Goal: Task Accomplishment & Management: Use online tool/utility

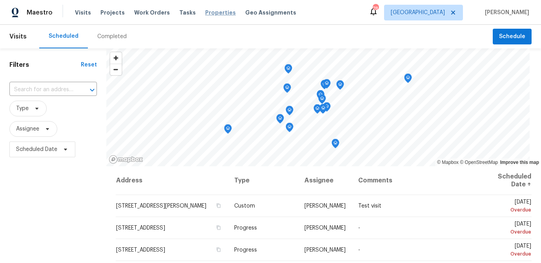
click at [212, 13] on span "Properties" at bounding box center [220, 13] width 31 height 8
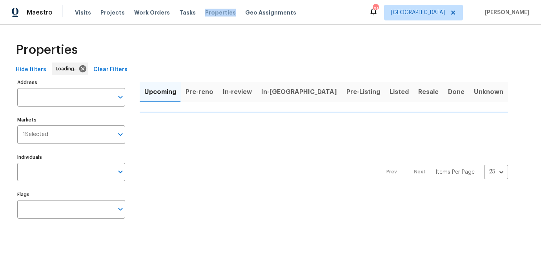
click at [212, 13] on span "Properties" at bounding box center [220, 13] width 31 height 8
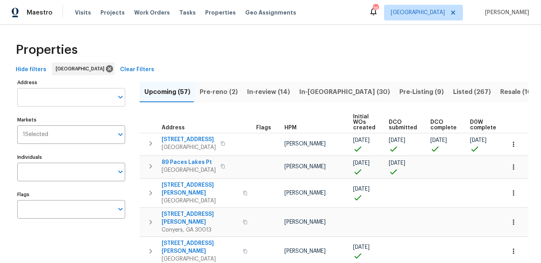
click at [66, 98] on input "Address" at bounding box center [65, 97] width 96 height 18
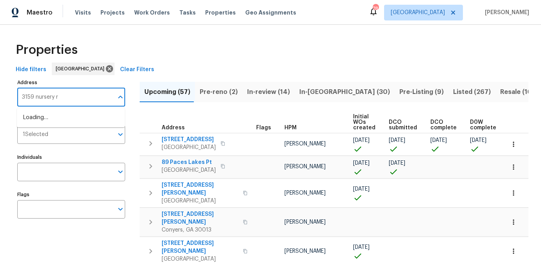
type input "3159 nursery rd"
click at [67, 117] on li "3159 Nursery Rd SE Smyrna GA 30082" at bounding box center [71, 117] width 108 height 13
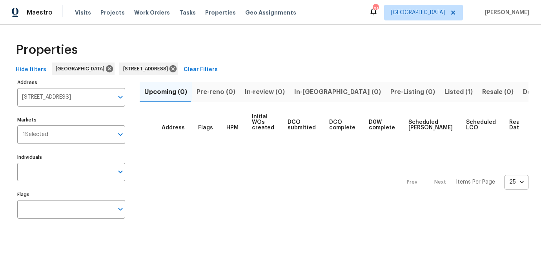
click at [445, 92] on span "Listed (1)" at bounding box center [459, 91] width 28 height 11
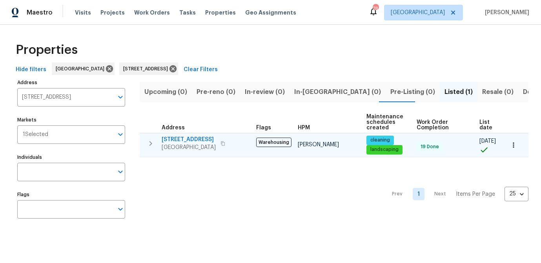
click at [186, 137] on span "3159 Nursery Rd SE" at bounding box center [189, 139] width 54 height 8
click at [513, 142] on icon "button" at bounding box center [514, 145] width 8 height 8
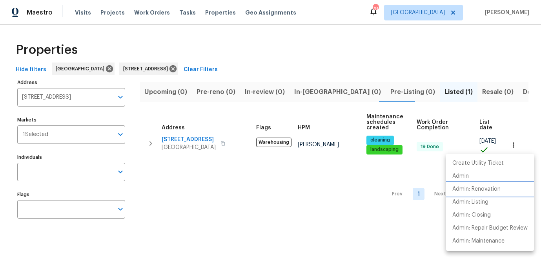
click at [467, 191] on p "Admin: Renovation" at bounding box center [477, 189] width 48 height 8
click at [47, 94] on div at bounding box center [270, 131] width 541 height 263
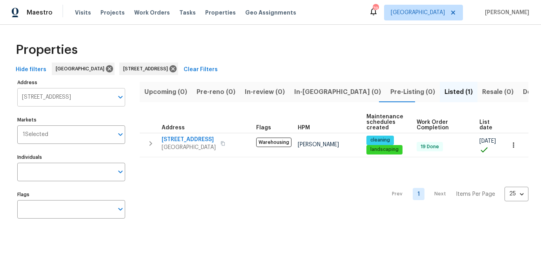
click at [47, 96] on input "3159 Nursery Rd SE Smyrna GA 30082" at bounding box center [65, 97] width 96 height 18
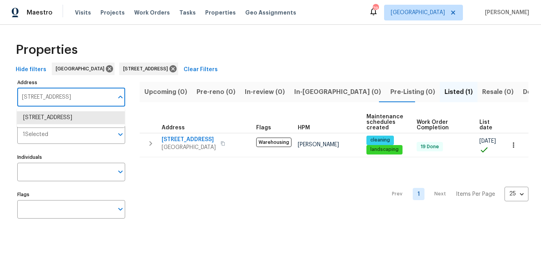
click at [47, 96] on input "3159 Nursery Rd SE Smyrna GA 30082" at bounding box center [65, 97] width 96 height 18
type input "305 crest pointe"
click at [66, 116] on li "305 Crest Pointe S Bremen GA 30110" at bounding box center [71, 117] width 108 height 13
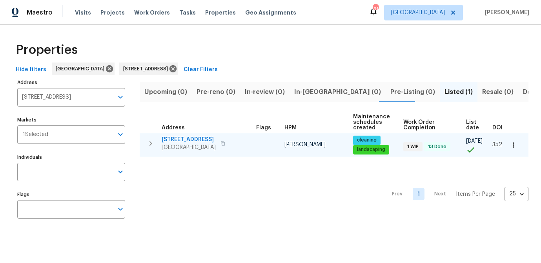
click at [191, 139] on span "305 Crest Pointe S" at bounding box center [189, 139] width 54 height 8
click at [513, 146] on icon "button" at bounding box center [514, 145] width 8 height 8
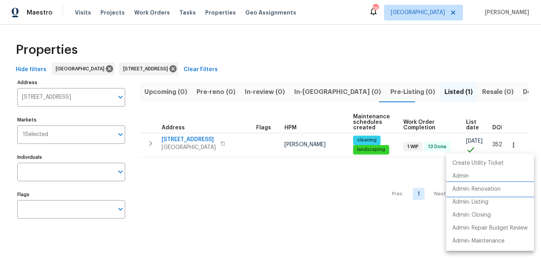
click at [471, 190] on p "Admin: Renovation" at bounding box center [477, 189] width 48 height 8
click at [41, 95] on div at bounding box center [270, 131] width 541 height 263
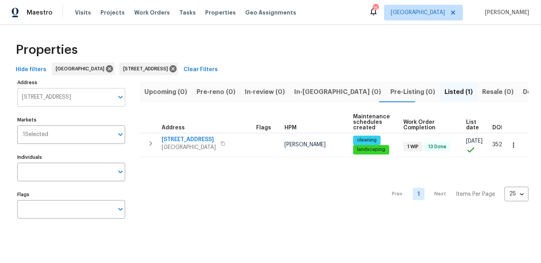
click at [41, 95] on input "305 Crest Pointe S Bremen GA 30110" at bounding box center [65, 97] width 96 height 18
click at [64, 97] on input "6531 arbor" at bounding box center [65, 97] width 96 height 18
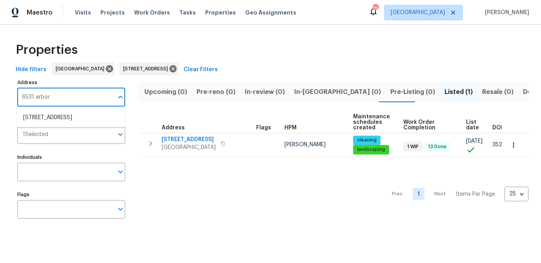
click at [64, 97] on input "6531 arbor" at bounding box center [65, 97] width 96 height 18
type input "nursery"
click at [61, 137] on li "3159 Nursery Rd SE Smyrna GA 30082" at bounding box center [71, 130] width 108 height 13
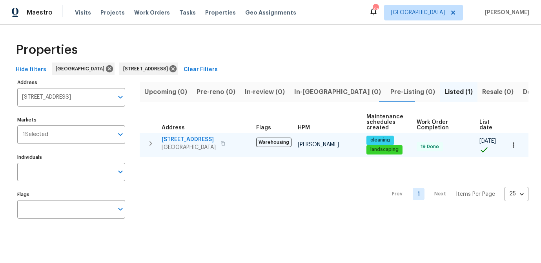
click at [167, 140] on span "3159 Nursery Rd SE" at bounding box center [189, 139] width 54 height 8
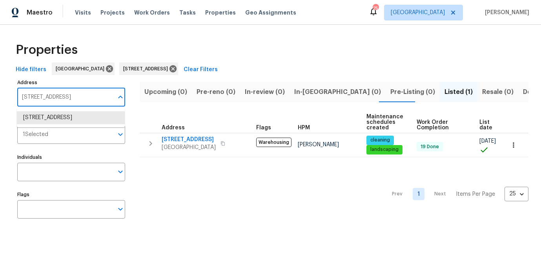
click at [64, 98] on input "3159 Nursery Rd SE Smyrna GA 30082" at bounding box center [65, 97] width 96 height 18
type input "6531 arbor gate"
click at [66, 117] on li "6531 Arbor Gate Dr SW Mableton GA 30126" at bounding box center [71, 117] width 108 height 13
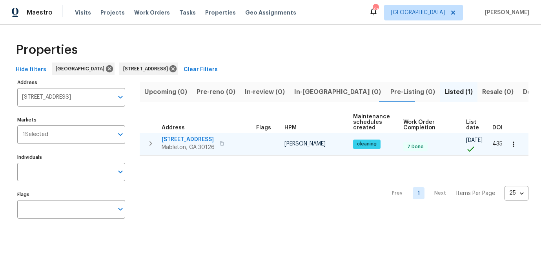
click at [190, 139] on span "6531 Arbor Gate Dr SW" at bounding box center [188, 139] width 53 height 8
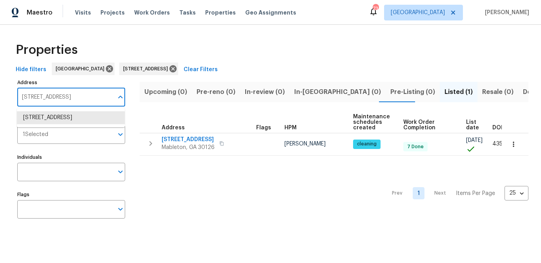
click at [70, 98] on input "6531 Arbor Gate Dr SW Mableton GA 30126" at bounding box center [65, 97] width 96 height 18
type input "3805 stonewall ter"
click at [66, 112] on li "3805 Stonewall Ter SE Atlanta GA 30339" at bounding box center [71, 117] width 108 height 13
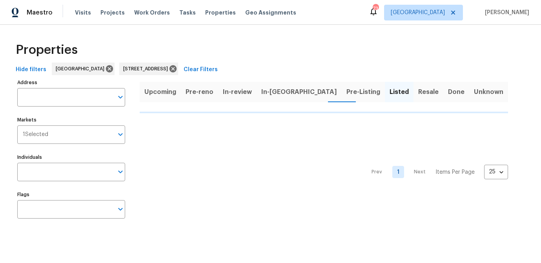
type input "3805 Stonewall Ter SE Atlanta GA 30339"
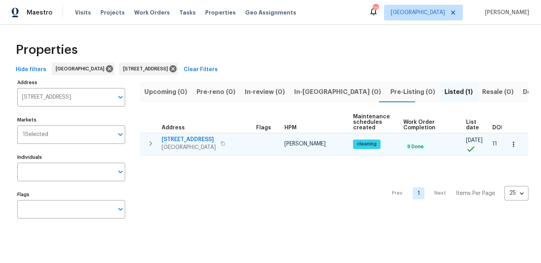
click at [200, 139] on span "3805 Stonewall Ter SE" at bounding box center [189, 139] width 54 height 8
click at [512, 140] on icon "button" at bounding box center [514, 144] width 8 height 8
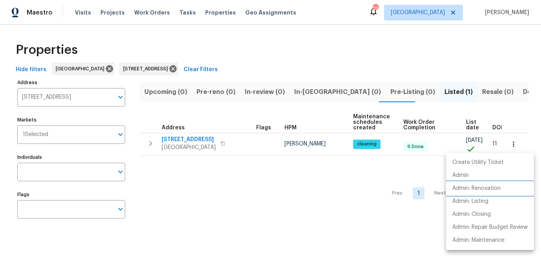
click at [466, 187] on p "Admin: Renovation" at bounding box center [477, 188] width 48 height 8
click at [57, 92] on div at bounding box center [270, 131] width 541 height 263
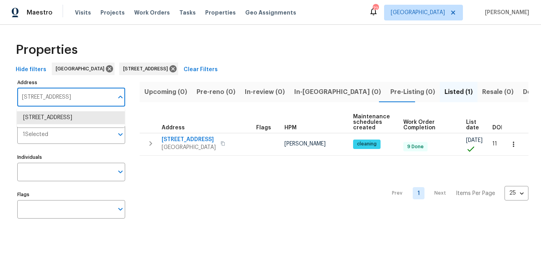
click at [57, 96] on input "3805 Stonewall Ter SE Atlanta GA 30339" at bounding box center [65, 97] width 96 height 18
type input "1002 cumberland"
click at [91, 122] on li "1002 Cumberland Ct SE Smyrna GA 30080" at bounding box center [71, 117] width 108 height 13
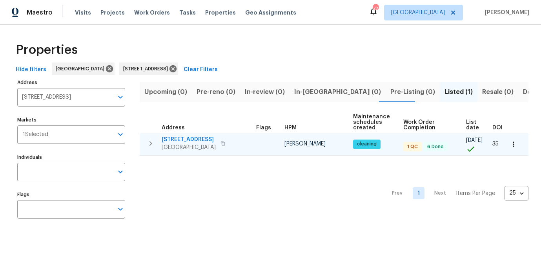
click at [193, 141] on span "1002 Cumberland Ct SE" at bounding box center [189, 139] width 54 height 8
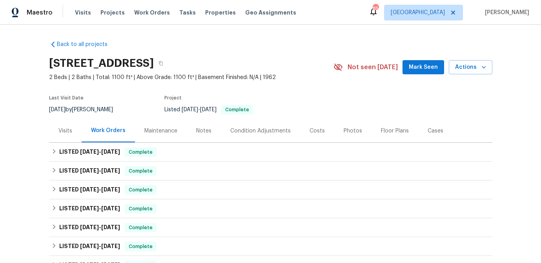
click at [65, 128] on div "Visits" at bounding box center [65, 131] width 14 height 8
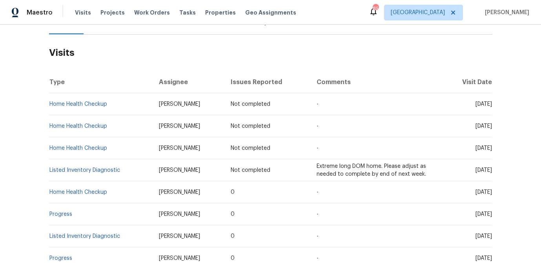
scroll to position [110, 0]
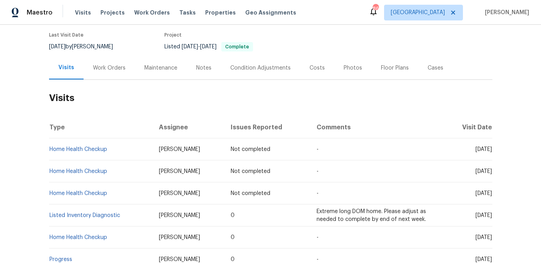
scroll to position [73, 0]
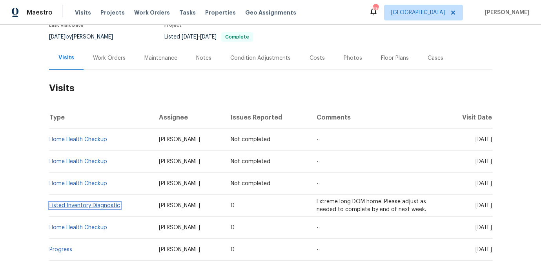
click at [86, 206] on link "Listed Inventory Diagnostic" at bounding box center [84, 205] width 71 height 5
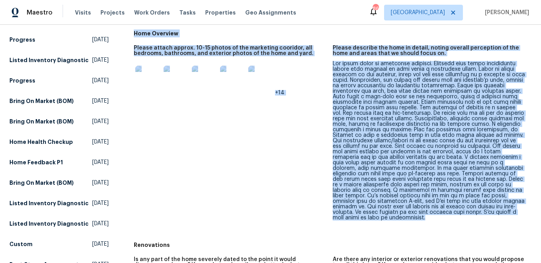
scroll to position [148, 0]
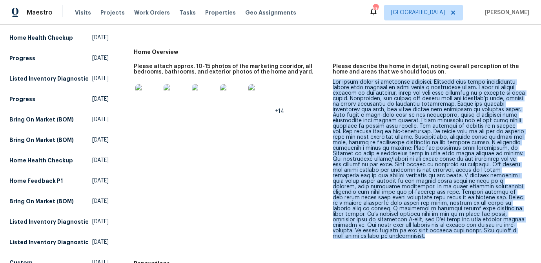
drag, startPoint x: 436, startPoint y: 185, endPoint x: 338, endPoint y: 79, distance: 144.2
click at [338, 79] on figure "Please describe the home in detail, noting overall perception of the home and a…" at bounding box center [432, 158] width 199 height 188
copy figure "The lower level is currently unusable. Visitors have noted significant issues t…"
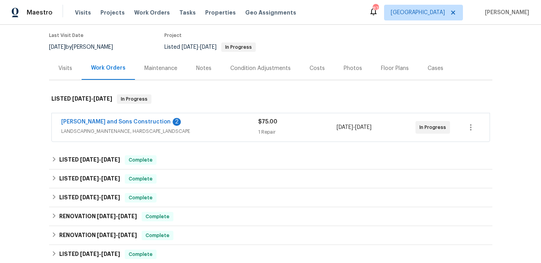
scroll to position [33, 0]
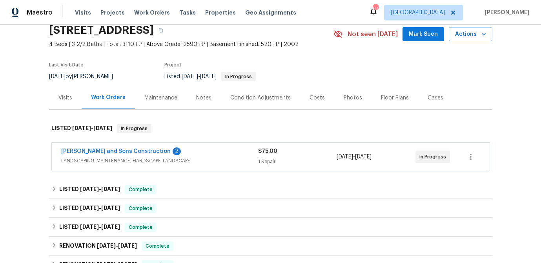
click at [60, 96] on div "Visits" at bounding box center [65, 98] width 14 height 8
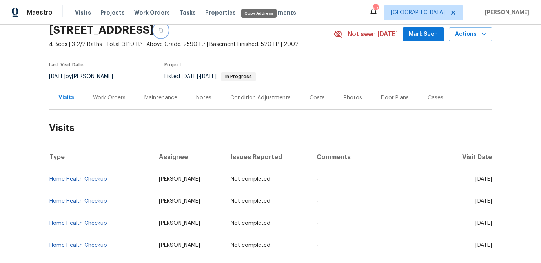
click at [163, 28] on icon "button" at bounding box center [161, 30] width 5 height 5
click at [69, 97] on div "Visits" at bounding box center [66, 97] width 16 height 8
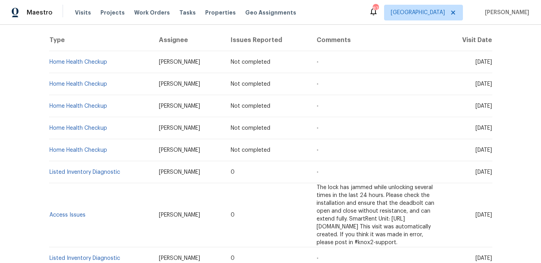
scroll to position [147, 0]
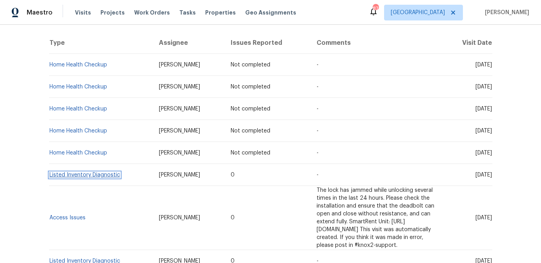
click at [86, 176] on link "Listed Inventory Diagnostic" at bounding box center [84, 174] width 71 height 5
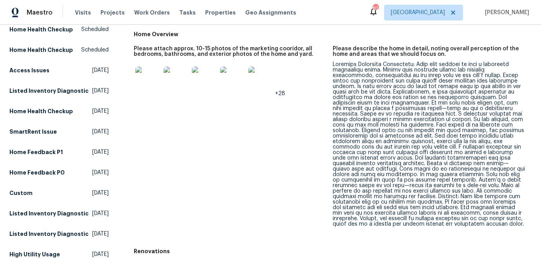
scroll to position [155, 0]
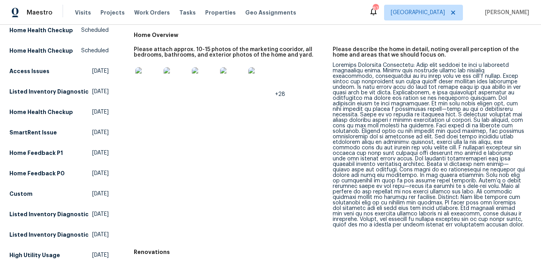
drag, startPoint x: 334, startPoint y: 85, endPoint x: 335, endPoint y: 73, distance: 11.8
click at [334, 84] on div at bounding box center [429, 144] width 193 height 165
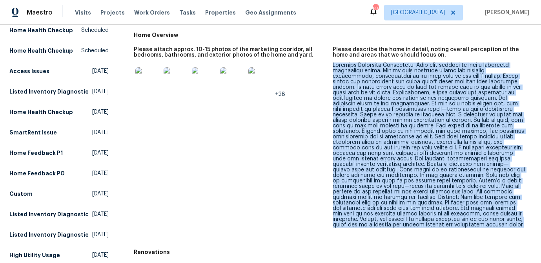
drag, startPoint x: 333, startPoint y: 63, endPoint x: 547, endPoint y: 218, distance: 264.4
click at [541, 218] on html "Maestro Visits Projects Work Orders Tasks Properties Geo Assignments 87 Atlanta…" at bounding box center [270, 131] width 541 height 263
copy div "Property Condition Assessment: This home appears to have a potential foundation…"
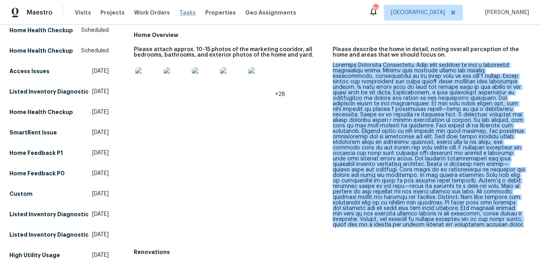
scroll to position [0, 0]
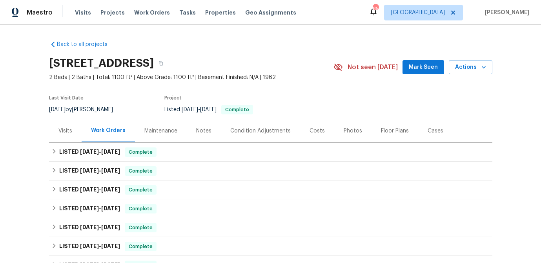
click at [61, 131] on div "Visits" at bounding box center [65, 131] width 14 height 8
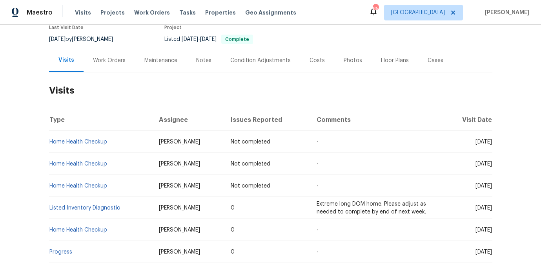
scroll to position [92, 0]
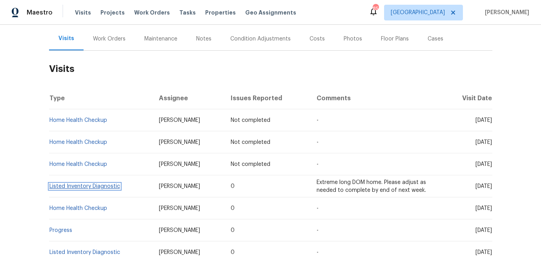
click at [108, 187] on link "Listed Inventory Diagnostic" at bounding box center [84, 185] width 71 height 5
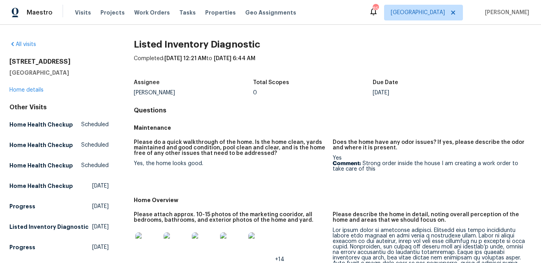
drag, startPoint x: 73, startPoint y: 61, endPoint x: -6, endPoint y: 59, distance: 79.7
click at [0, 59] on html "Maestro Visits Projects Work Orders Tasks Properties Geo Assignments 85 Atlanta…" at bounding box center [270, 131] width 541 height 263
copy h2 "3159 Nursery Rd SE"
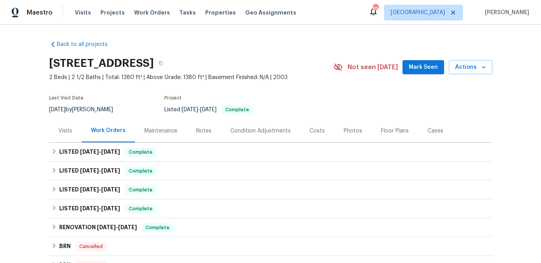
click at [66, 131] on div "Visits" at bounding box center [65, 131] width 14 height 8
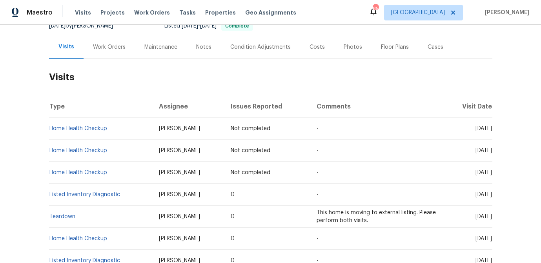
scroll to position [85, 0]
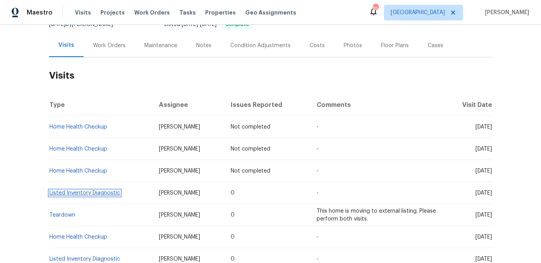
click at [87, 193] on link "Listed Inventory Diagnostic" at bounding box center [84, 192] width 71 height 5
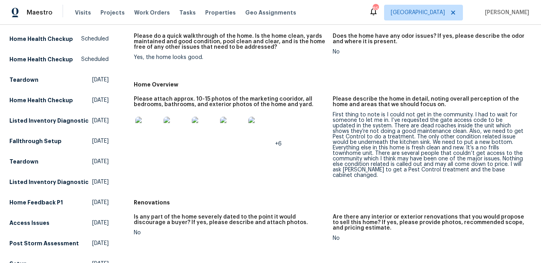
scroll to position [107, 0]
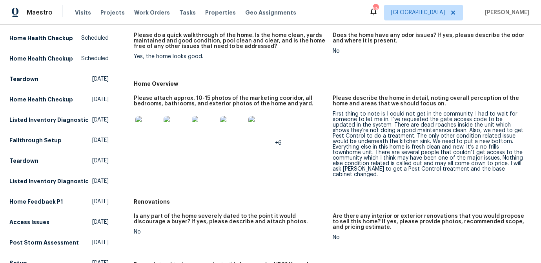
click at [367, 164] on div "First thing to note is I could not get in the community. I had to wait for some…" at bounding box center [429, 144] width 193 height 66
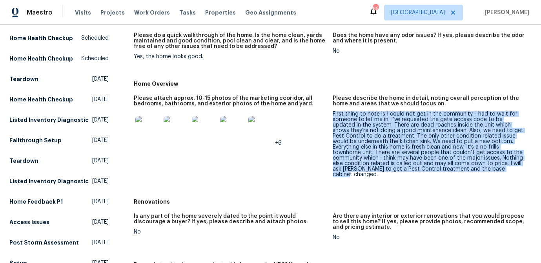
drag, startPoint x: 473, startPoint y: 170, endPoint x: 333, endPoint y: 116, distance: 149.3
click at [333, 116] on div "First thing to note is I could not get in the community. I had to wait for some…" at bounding box center [429, 144] width 193 height 66
copy div "First thing to note is I could not get in the community. I had to wait for some…"
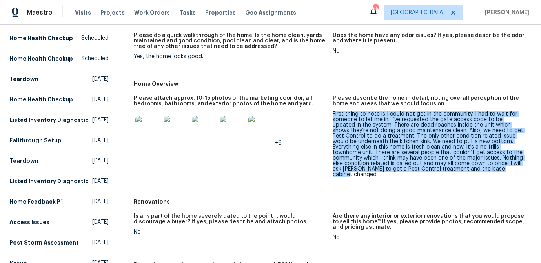
scroll to position [0, 0]
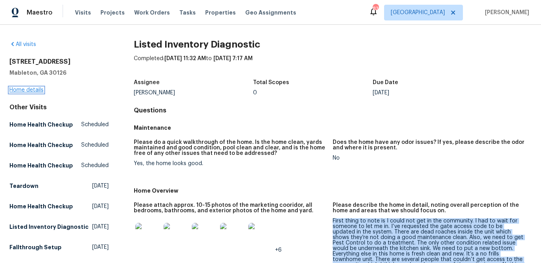
click at [27, 91] on link "Home details" at bounding box center [26, 89] width 34 height 5
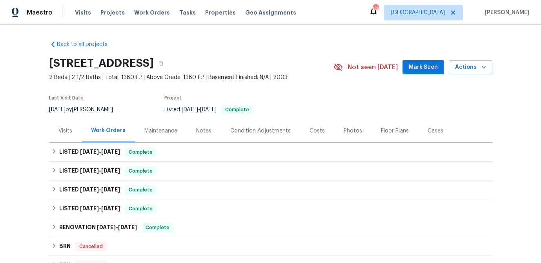
click at [199, 128] on div "Notes" at bounding box center [203, 131] width 15 height 8
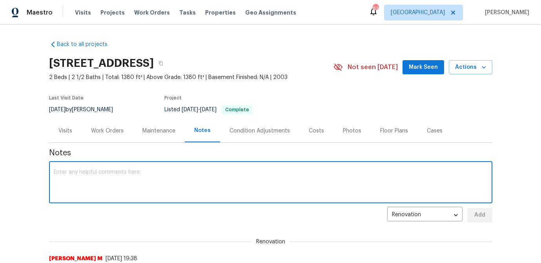
click at [106, 180] on textarea at bounding box center [271, 182] width 434 height 27
paste textarea "TG: [DATE]. Could not access the community initially and had to wait for someon…"
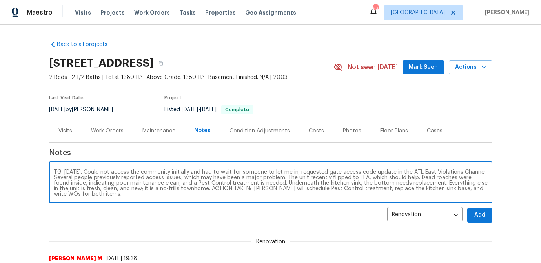
type textarea "TG: [DATE]. Could not access the community initially and had to wait for someon…"
click at [480, 213] on span "Add" at bounding box center [480, 215] width 13 height 10
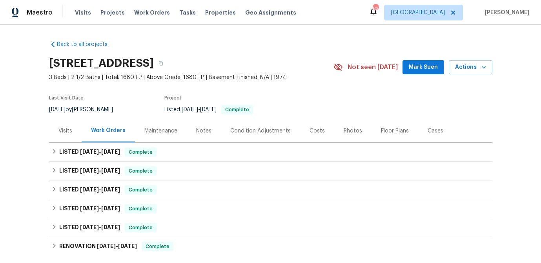
click at [67, 134] on div "Visits" at bounding box center [65, 130] width 33 height 23
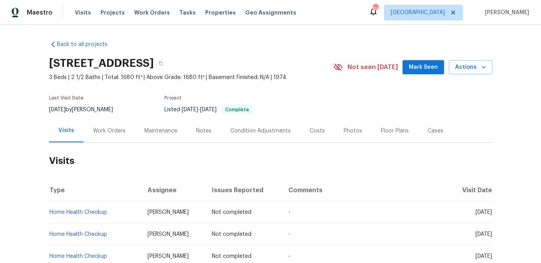
scroll to position [110, 0]
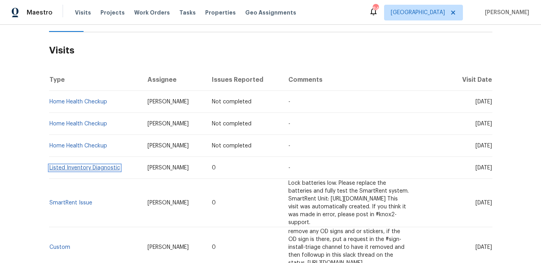
click at [76, 170] on link "Listed Inventory Diagnostic" at bounding box center [84, 167] width 71 height 5
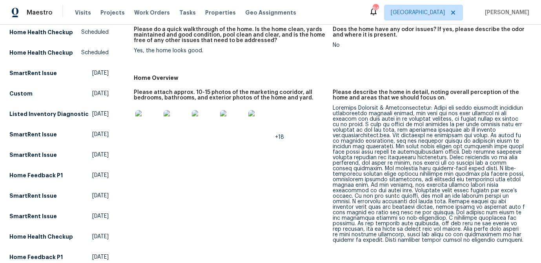
scroll to position [134, 0]
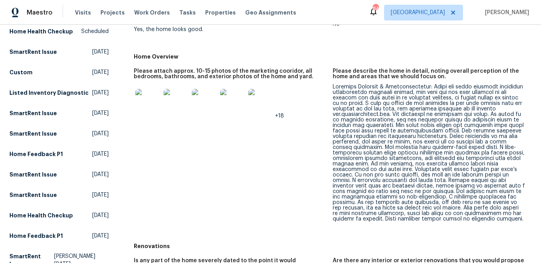
drag, startPoint x: 326, startPoint y: 175, endPoint x: 389, endPoint y: 190, distance: 64.1
click at [326, 175] on figure "Please attach approx. 10-15 photos of the marketing cooridor, all bedrooms, bat…" at bounding box center [233, 151] width 199 height 166
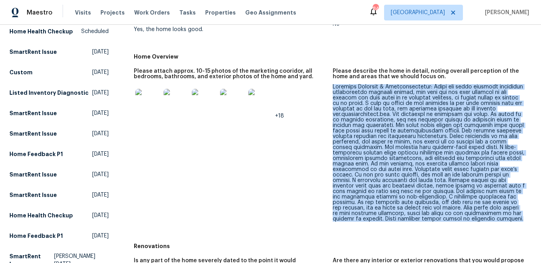
drag, startPoint x: 433, startPoint y: 199, endPoint x: 333, endPoint y: 89, distance: 148.1
click at [333, 89] on figure "Please describe the home in detail, noting overall perception of the home and a…" at bounding box center [432, 151] width 199 height 166
copy div "Property Feedback & Recommendations: There was prior feedback regarding inacces…"
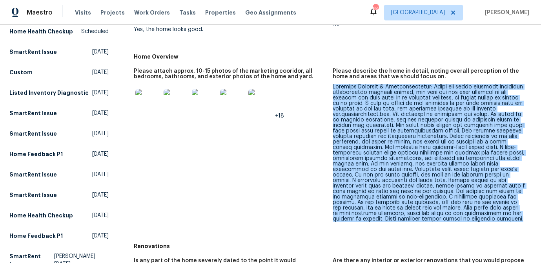
scroll to position [0, 0]
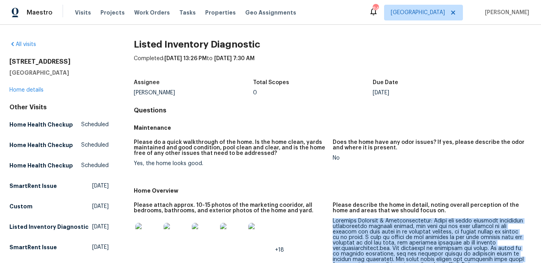
click at [47, 60] on h2 "3805 Stonewall Ter SE" at bounding box center [58, 62] width 99 height 8
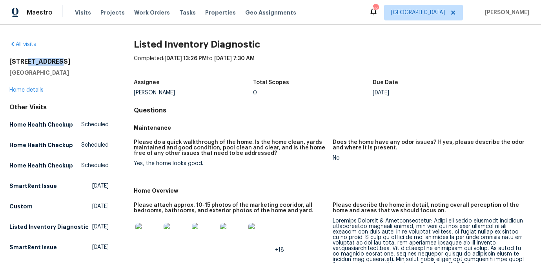
click at [47, 60] on h2 "3805 Stonewall Ter SE" at bounding box center [58, 62] width 99 height 8
copy h2 "3805 Stonewall Ter SE"
drag, startPoint x: 60, startPoint y: 74, endPoint x: 11, endPoint y: 60, distance: 51.8
click at [11, 60] on div "3805 Stonewall Ter SE Atlanta, GA 30339" at bounding box center [58, 67] width 99 height 19
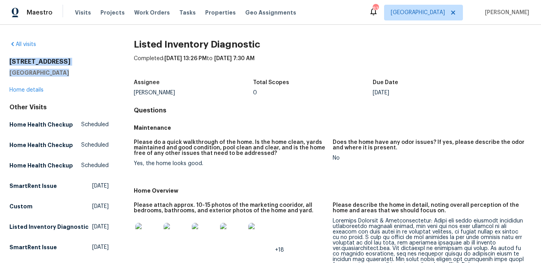
copy div "3805 Stonewall Ter SE Atlanta, GA 30339"
click at [33, 90] on link "Home details" at bounding box center [26, 89] width 34 height 5
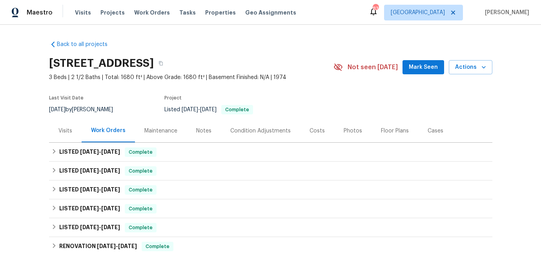
click at [199, 128] on div "Notes" at bounding box center [203, 131] width 15 height 8
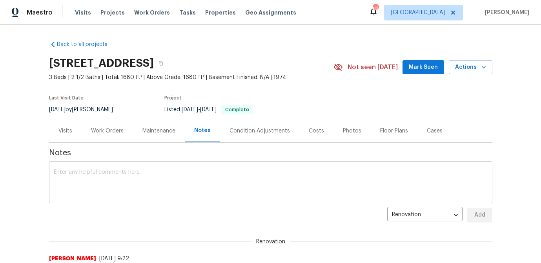
click at [126, 193] on textarea at bounding box center [271, 182] width 434 height 27
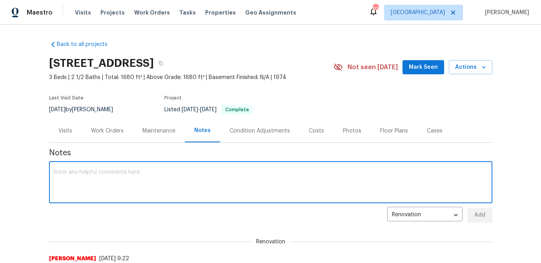
paste textarea "Property Feedback & Action Items Access: Listing moved to external platform; vi…"
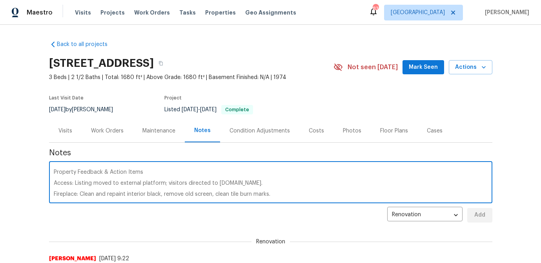
scroll to position [55, 0]
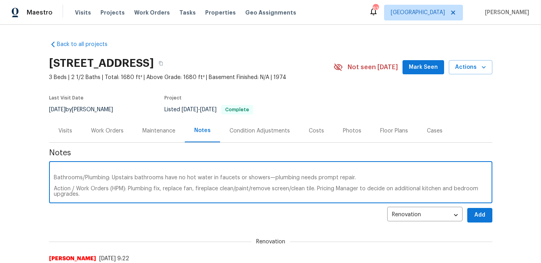
type textarea "Property Feedback & Action Items Access: Listing moved to external platform; vi…"
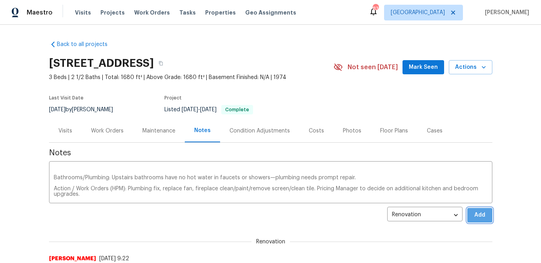
click at [481, 218] on span "Add" at bounding box center [480, 215] width 13 height 10
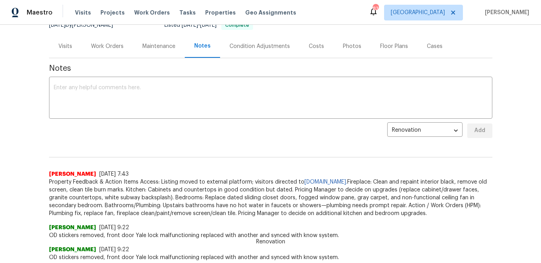
scroll to position [88, 0]
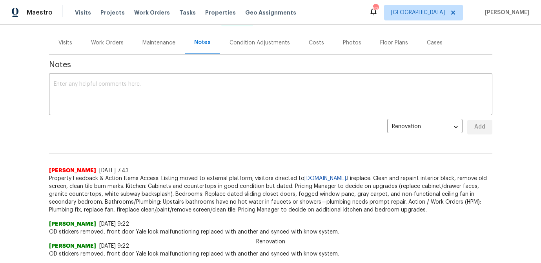
drag, startPoint x: 424, startPoint y: 210, endPoint x: 47, endPoint y: 181, distance: 377.9
click at [47, 181] on div "Back to all projects 3805 Stonewall Ter SE, Atlanta, GA 30339 3 Beds | 2 1/2 Ba…" at bounding box center [270, 144] width 541 height 238
copy span "Property Feedback & Action Items Access: Listing moved to external platform; vi…"
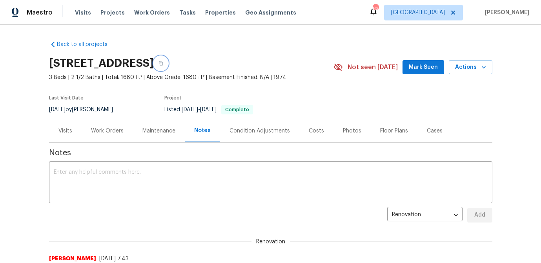
click at [163, 64] on icon "button" at bounding box center [161, 63] width 5 height 5
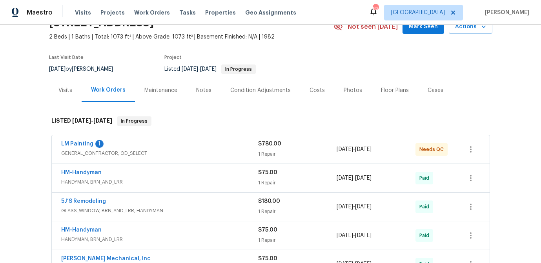
scroll to position [42, 0]
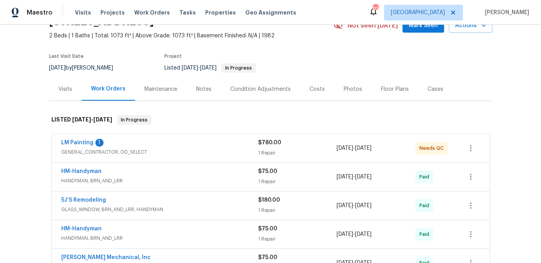
click at [67, 147] on div "LM Painting 1" at bounding box center [159, 143] width 197 height 9
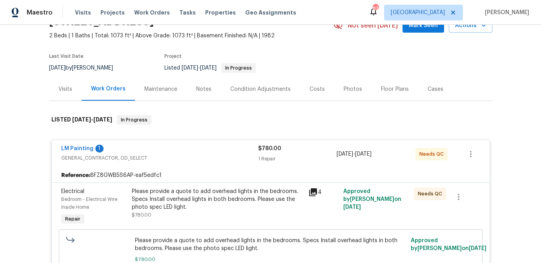
click at [66, 88] on div "Visits" at bounding box center [65, 89] width 14 height 8
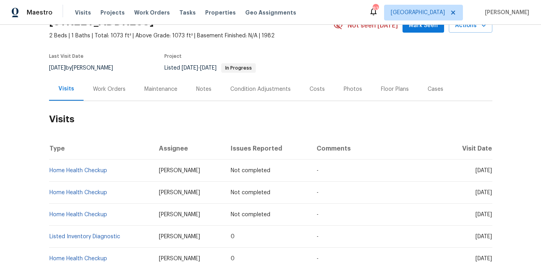
scroll to position [80, 0]
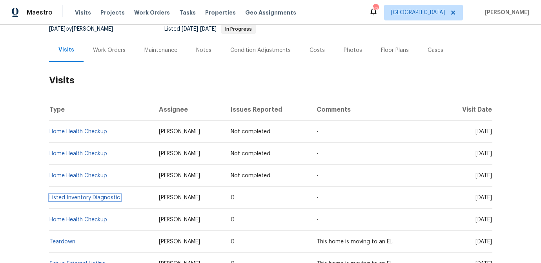
click at [100, 196] on link "Listed Inventory Diagnostic" at bounding box center [84, 197] width 71 height 5
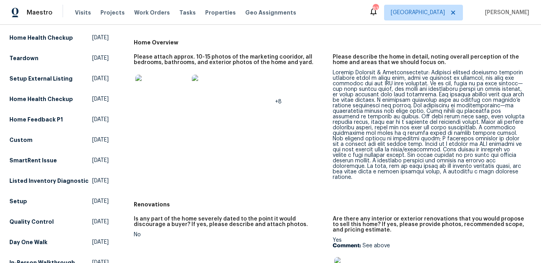
scroll to position [149, 0]
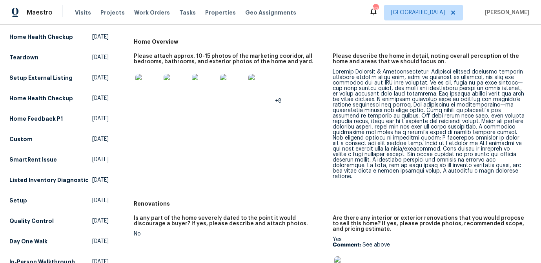
click at [405, 134] on div at bounding box center [429, 124] width 193 height 110
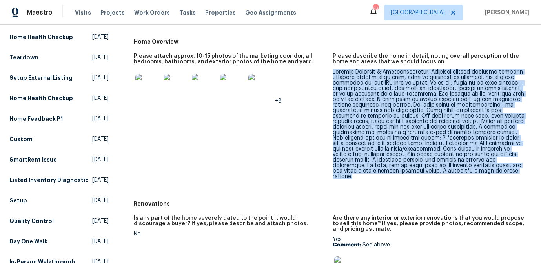
drag, startPoint x: 372, startPoint y: 178, endPoint x: 333, endPoint y: 73, distance: 111.8
click at [333, 73] on div at bounding box center [429, 124] width 193 height 110
copy div "Listing Feedback & Recommendations: Previous listing feedback included concerns…"
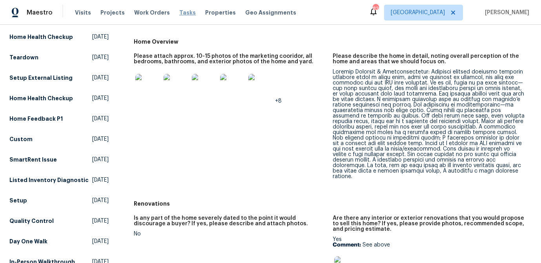
click at [179, 11] on span "Tasks" at bounding box center [187, 12] width 16 height 5
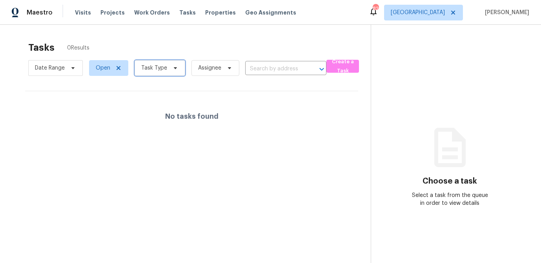
click at [173, 71] on span "Task Type" at bounding box center [160, 68] width 51 height 16
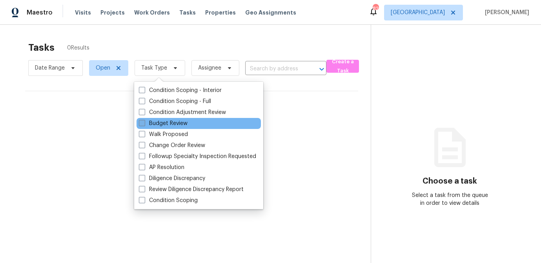
click at [145, 123] on span at bounding box center [142, 123] width 6 height 6
click at [144, 123] on input "Budget Review" at bounding box center [141, 121] width 5 height 5
checkbox input "true"
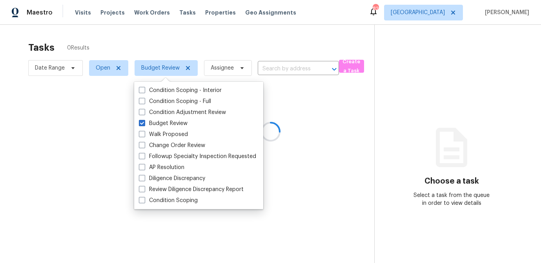
click at [171, 44] on div at bounding box center [270, 131] width 541 height 263
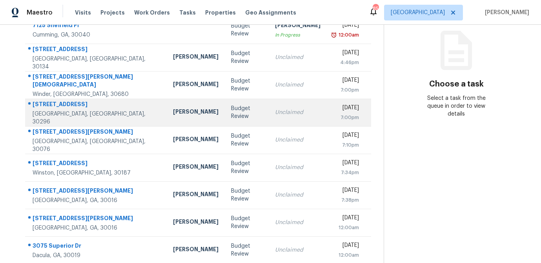
scroll to position [146, 0]
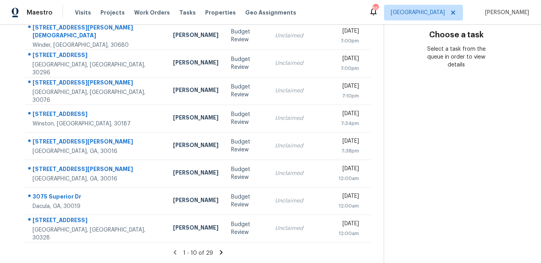
click at [218, 254] on icon at bounding box center [221, 251] width 7 height 7
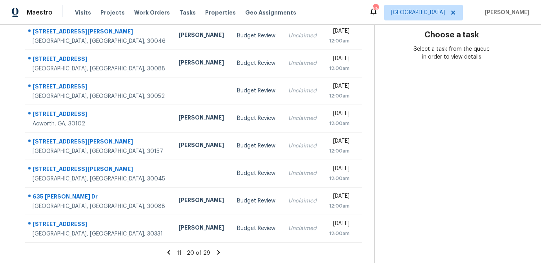
click at [215, 252] on icon at bounding box center [218, 251] width 7 height 7
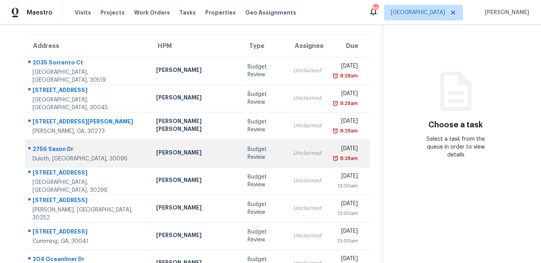
scroll to position [55, 0]
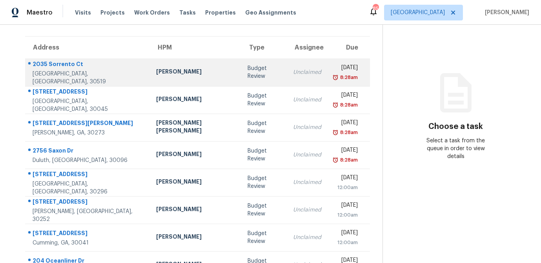
click at [248, 74] on div "Budget Review" at bounding box center [264, 72] width 33 height 16
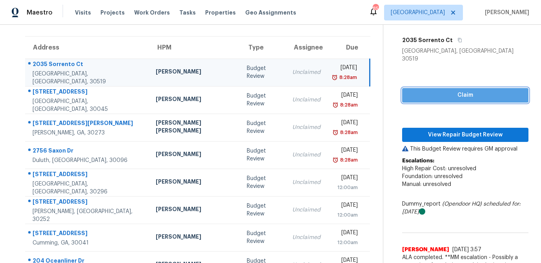
click at [439, 90] on span "Claim" at bounding box center [466, 95] width 114 height 10
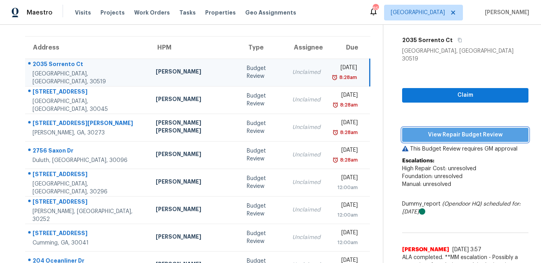
click at [439, 130] on span "View Repair Budget Review" at bounding box center [466, 135] width 114 height 10
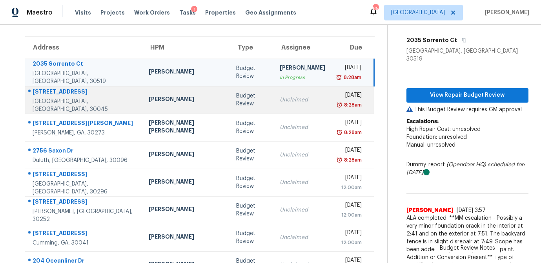
click at [236, 102] on div "Budget Review" at bounding box center [251, 100] width 31 height 16
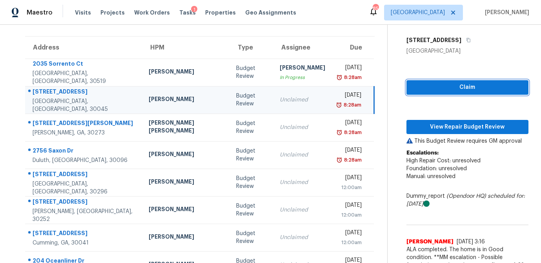
click at [447, 88] on span "Claim" at bounding box center [467, 87] width 109 height 10
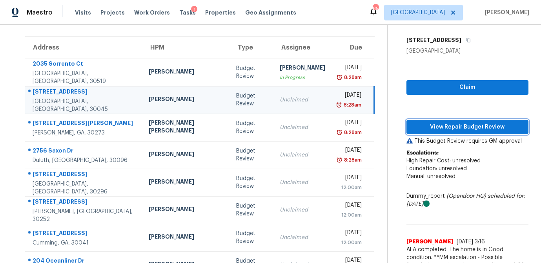
click at [442, 124] on span "View Repair Budget Review" at bounding box center [467, 127] width 109 height 10
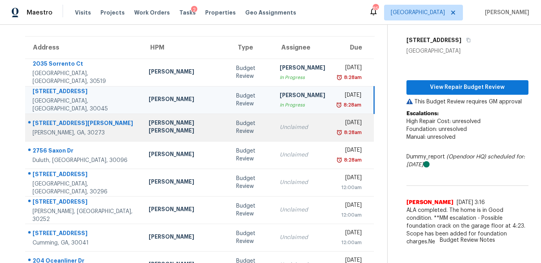
click at [236, 130] on div "Budget Review" at bounding box center [251, 127] width 31 height 16
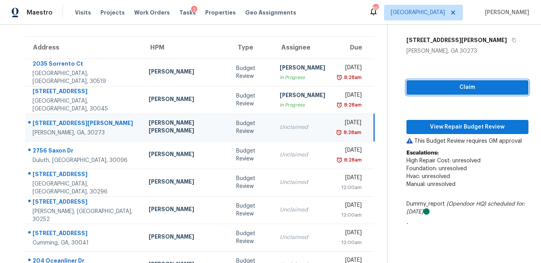
click at [456, 87] on span "Claim" at bounding box center [467, 87] width 109 height 10
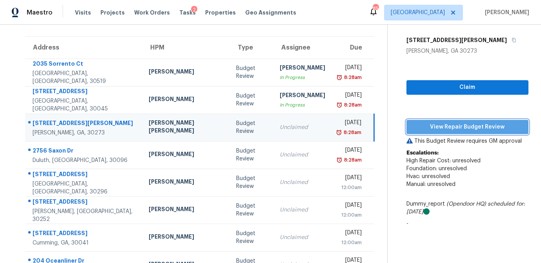
click at [446, 129] on span "View Repair Budget Review" at bounding box center [467, 127] width 109 height 10
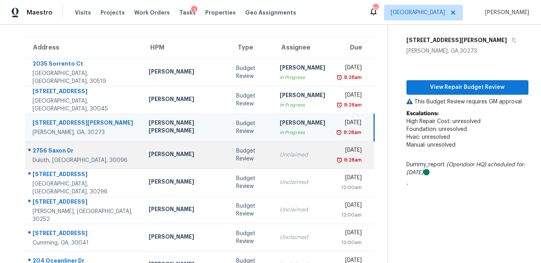
click at [236, 160] on div "Budget Review" at bounding box center [251, 155] width 31 height 16
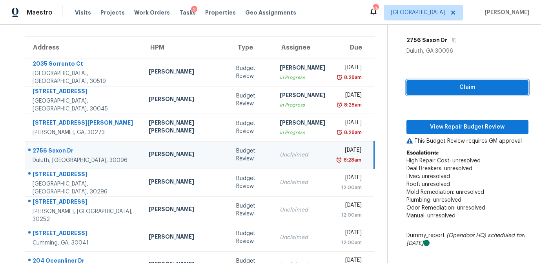
click at [433, 84] on span "Claim" at bounding box center [467, 87] width 109 height 10
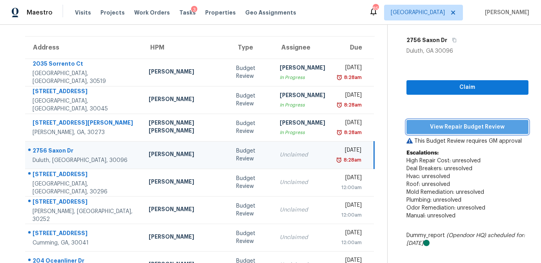
click at [437, 126] on span "View Repair Budget Review" at bounding box center [467, 127] width 109 height 10
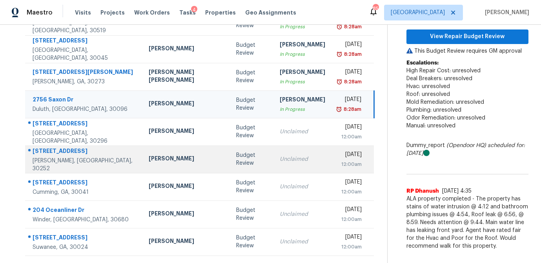
scroll to position [119, 0]
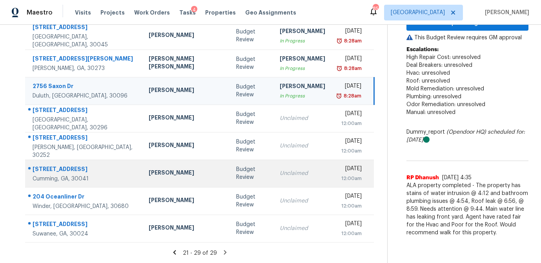
click at [236, 179] on div "Budget Review" at bounding box center [251, 173] width 31 height 16
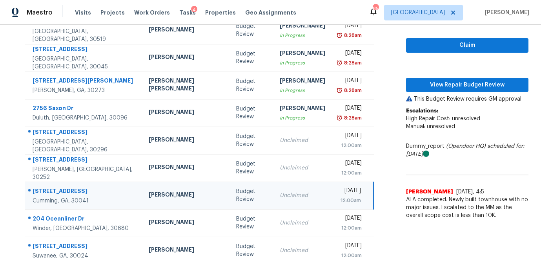
scroll to position [91, 0]
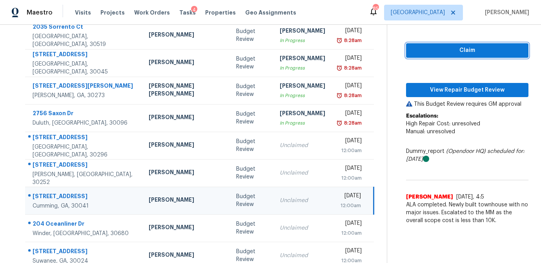
click at [447, 51] on span "Claim" at bounding box center [467, 51] width 110 height 10
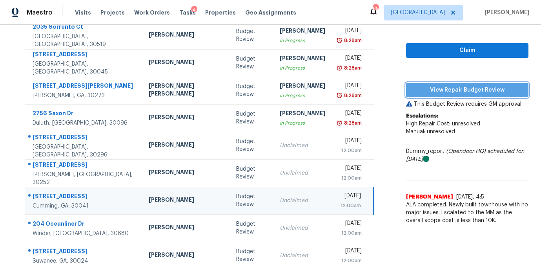
click at [443, 90] on span "View Repair Budget Review" at bounding box center [467, 90] width 110 height 10
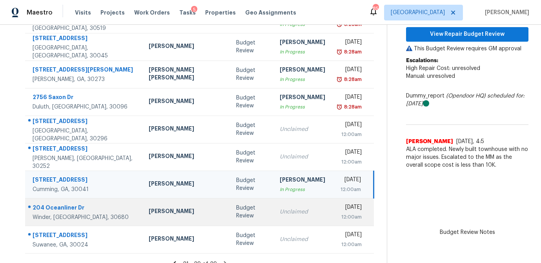
scroll to position [119, 0]
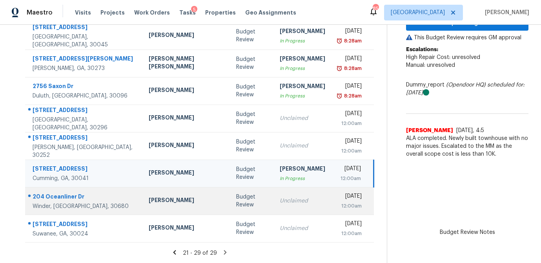
click at [236, 204] on div "Budget Review" at bounding box center [251, 201] width 31 height 16
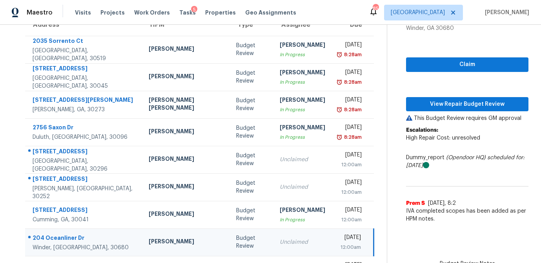
scroll to position [76, 0]
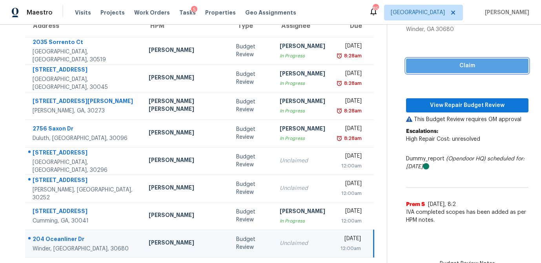
drag, startPoint x: 465, startPoint y: 63, endPoint x: 456, endPoint y: 82, distance: 21.6
click at [465, 63] on span "Claim" at bounding box center [467, 66] width 110 height 10
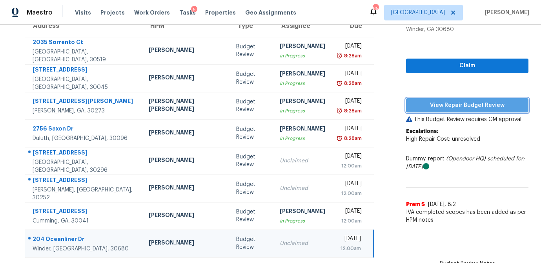
click at [450, 109] on span "View Repair Budget Review" at bounding box center [467, 105] width 110 height 10
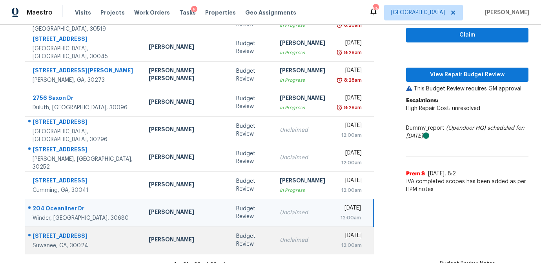
scroll to position [119, 0]
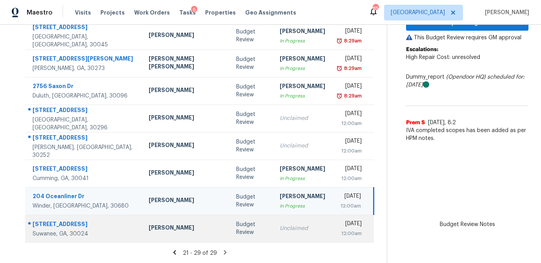
click at [236, 226] on div "Budget Review" at bounding box center [251, 228] width 31 height 16
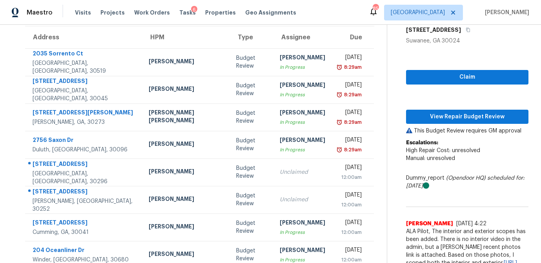
scroll to position [64, 0]
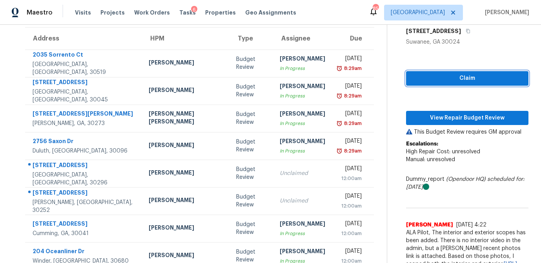
drag, startPoint x: 437, startPoint y: 76, endPoint x: 429, endPoint y: 95, distance: 20.8
click at [437, 76] on span "Claim" at bounding box center [467, 78] width 110 height 10
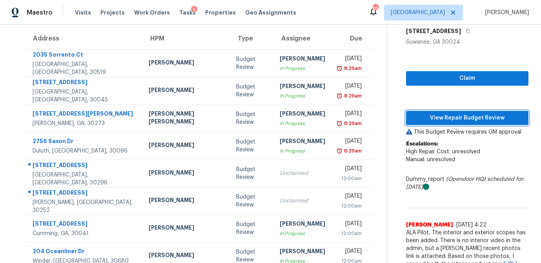
click at [427, 118] on span "View Repair Budget Review" at bounding box center [467, 118] width 110 height 10
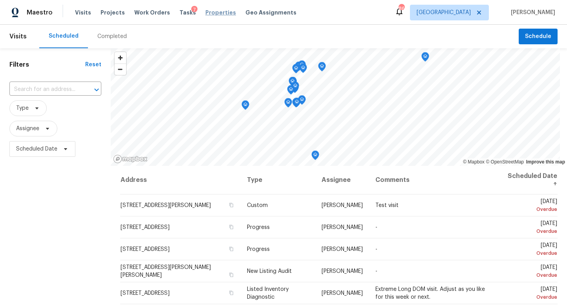
click at [210, 11] on span "Properties" at bounding box center [220, 13] width 31 height 8
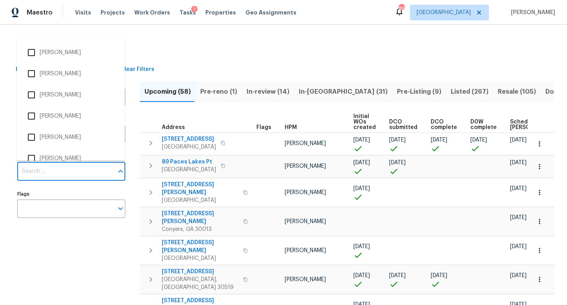
click at [47, 173] on input "Individuals" at bounding box center [65, 171] width 96 height 18
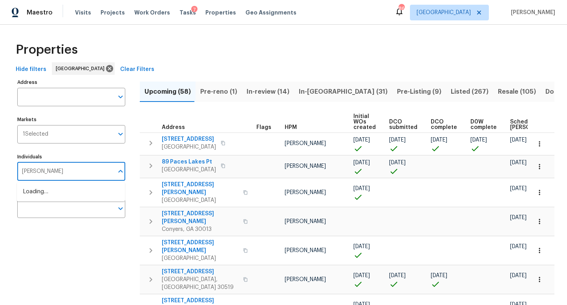
type input "[PERSON_NAME]"
click at [33, 195] on input "checkbox" at bounding box center [31, 196] width 16 height 16
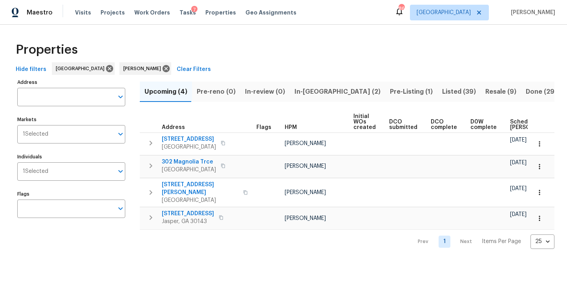
click at [188, 49] on div "Properties" at bounding box center [284, 49] width 542 height 25
click at [305, 90] on span "In-[GEOGRAPHIC_DATA] (2)" at bounding box center [337, 91] width 86 height 11
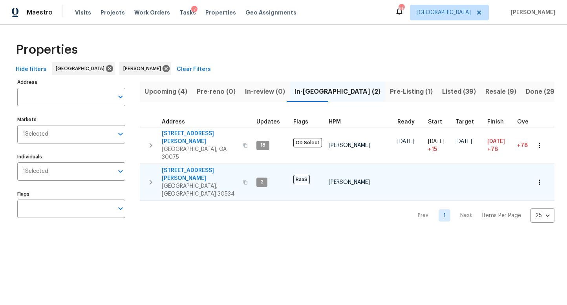
click at [241, 169] on button "button" at bounding box center [245, 182] width 9 height 27
click at [243, 180] on icon "button" at bounding box center [245, 182] width 5 height 5
click at [184, 167] on span "310 Ivey Hollow Cir" at bounding box center [200, 175] width 77 height 16
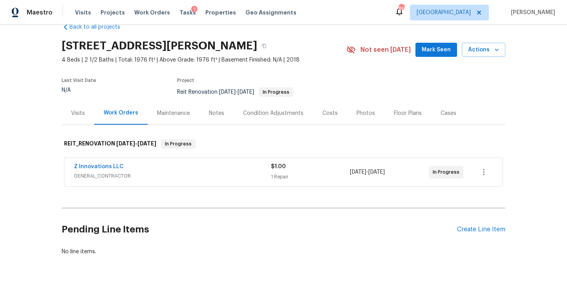
scroll to position [21, 0]
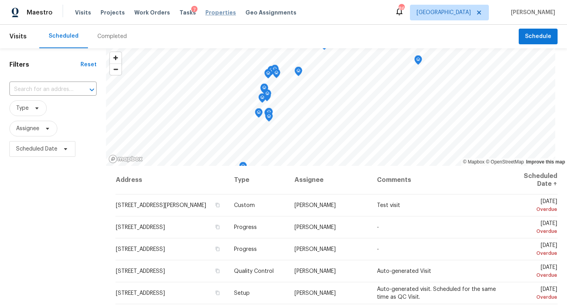
click at [215, 13] on span "Properties" at bounding box center [220, 13] width 31 height 8
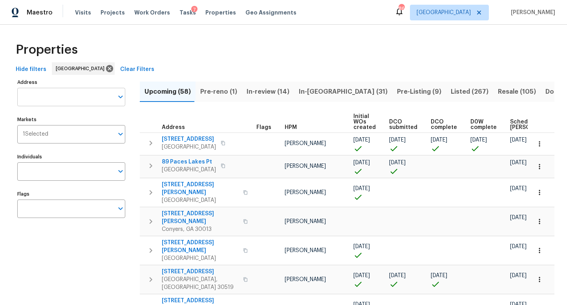
click at [59, 100] on input "Address" at bounding box center [65, 97] width 96 height 18
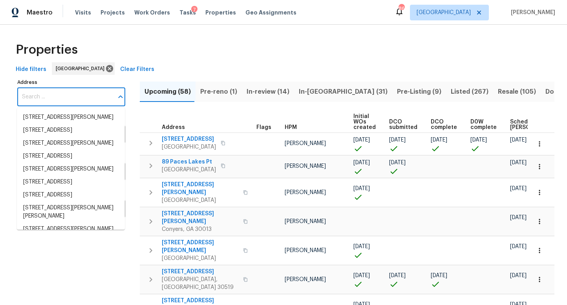
paste input "51 Holt Rd Ne Marietta GA 30068"
type input "51 Holt Rd Ne Marietta GA 30068"
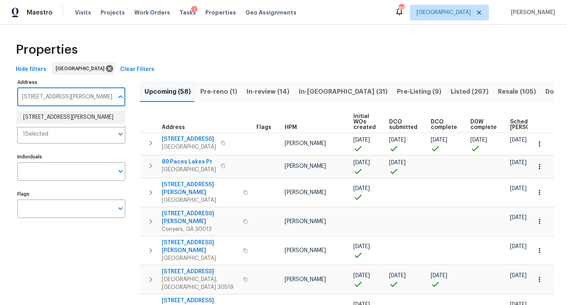
click at [57, 122] on li "51 Holt Rd NE Marietta GA 30068" at bounding box center [71, 117] width 108 height 13
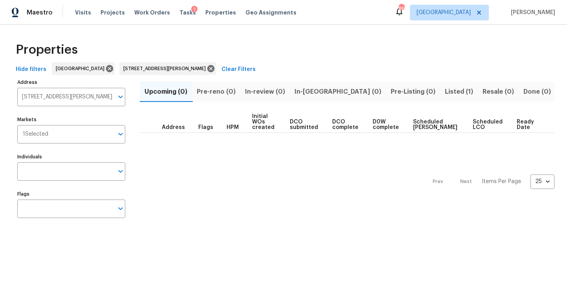
click at [445, 93] on span "Listed (1)" at bounding box center [459, 91] width 28 height 11
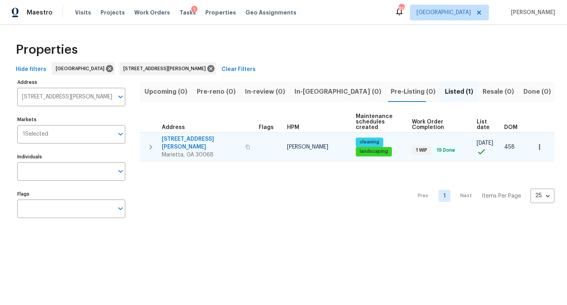
click at [184, 141] on span "51 Holt Rd NE" at bounding box center [201, 143] width 79 height 16
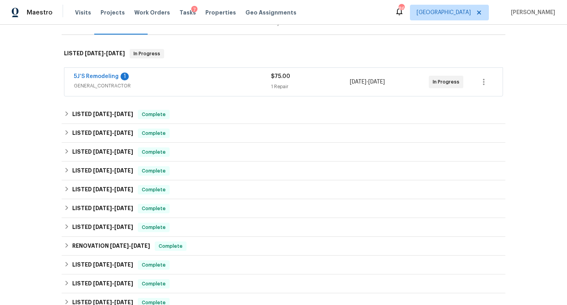
scroll to position [108, 0]
click at [101, 77] on link "5J’S Remodeling" at bounding box center [96, 75] width 45 height 5
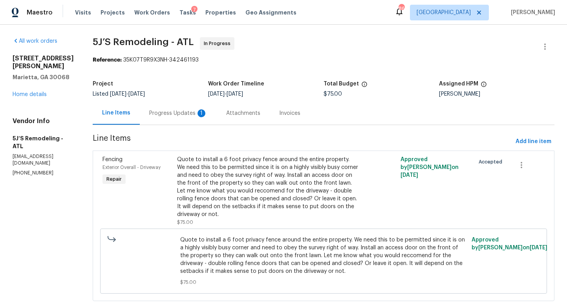
scroll to position [18, 0]
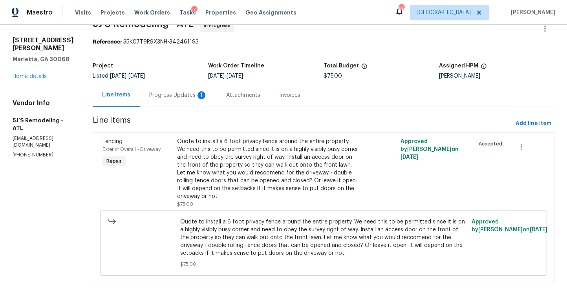
click at [181, 93] on div "Progress Updates 1" at bounding box center [178, 95] width 58 height 8
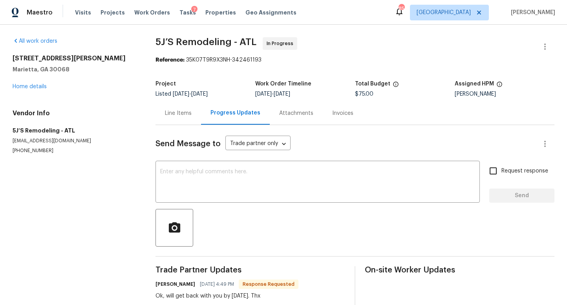
scroll to position [17, 0]
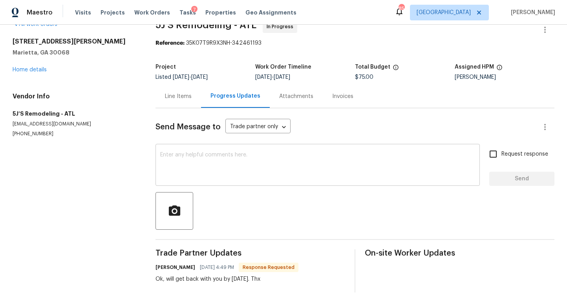
click at [245, 168] on textarea at bounding box center [317, 165] width 315 height 27
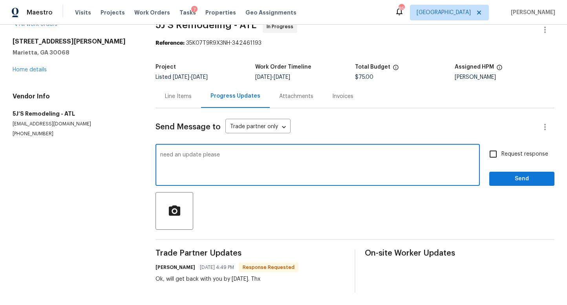
type textarea "need an update please"
click at [498, 153] on input "Request response" at bounding box center [493, 154] width 16 height 16
checkbox input "true"
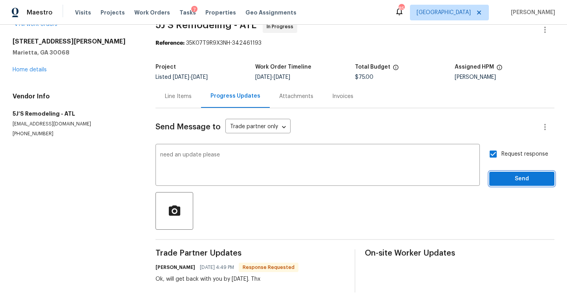
click at [512, 181] on span "Send" at bounding box center [521, 179] width 53 height 10
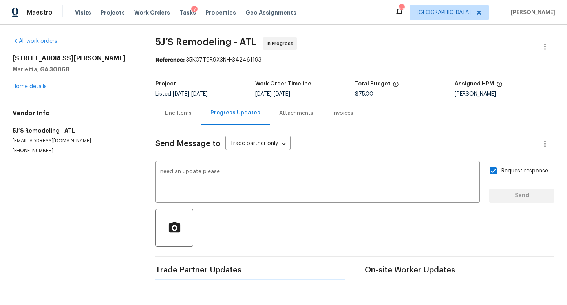
scroll to position [0, 0]
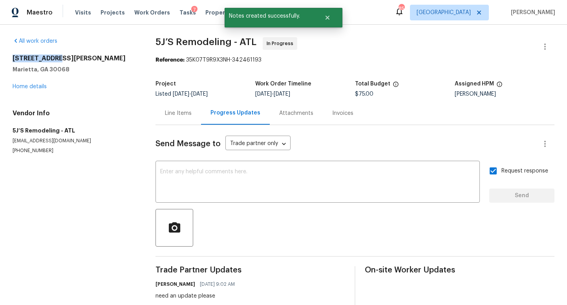
drag, startPoint x: 53, startPoint y: 58, endPoint x: -2, endPoint y: 58, distance: 55.3
click at [0, 58] on html "Maestro Visits Projects Work Orders Tasks 7 Properties Geo Assignments 85 Atlan…" at bounding box center [283, 152] width 567 height 305
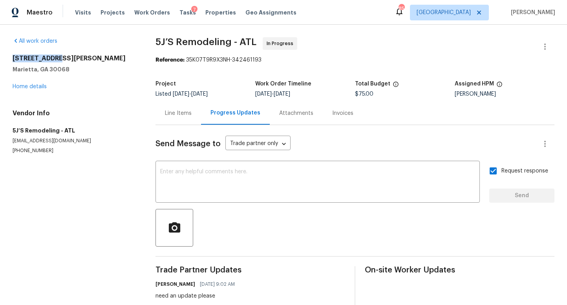
copy h2 "[STREET_ADDRESS][PERSON_NAME]"
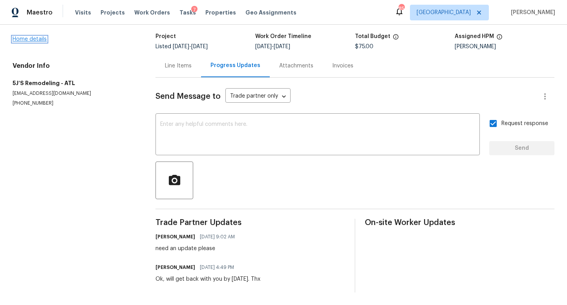
click at [23, 39] on link "Home details" at bounding box center [30, 38] width 34 height 5
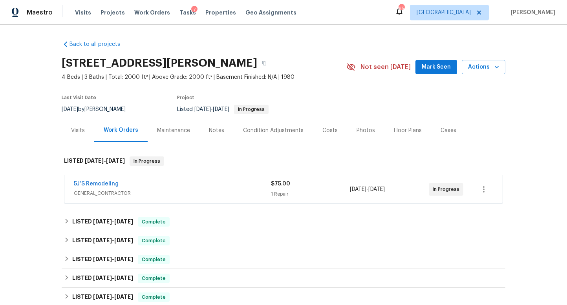
drag, startPoint x: 219, startPoint y: 131, endPoint x: 221, endPoint y: 141, distance: 10.4
click at [219, 131] on div "Notes" at bounding box center [216, 131] width 15 height 8
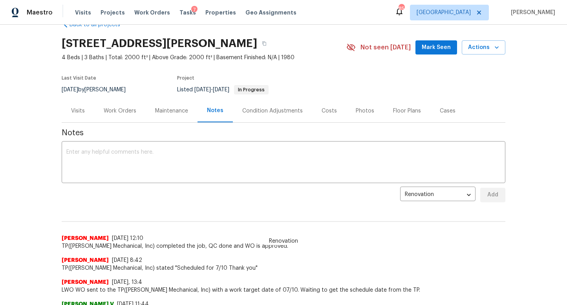
scroll to position [12, 0]
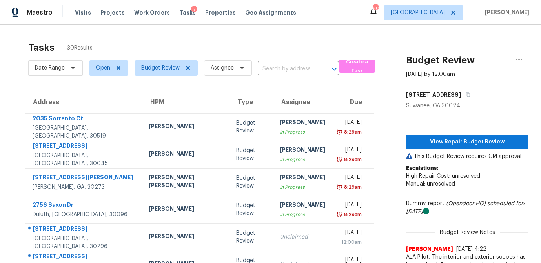
scroll to position [64, 0]
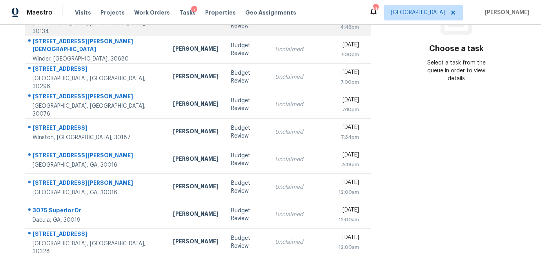
scroll to position [146, 0]
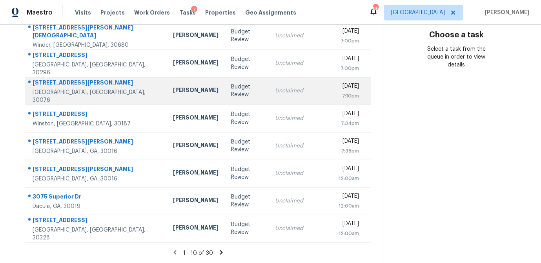
click at [225, 93] on td "Budget Review" at bounding box center [247, 90] width 44 height 27
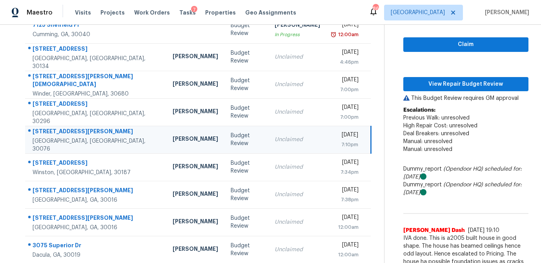
scroll to position [97, 0]
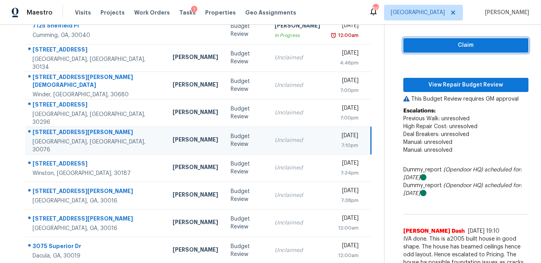
click at [437, 47] on span "Claim" at bounding box center [466, 45] width 113 height 10
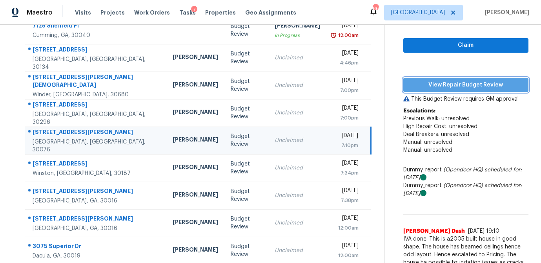
click at [431, 83] on span "View Repair Budget Review" at bounding box center [466, 85] width 113 height 10
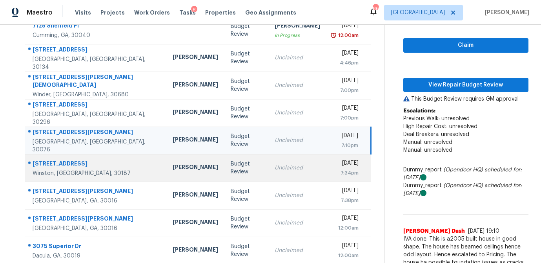
click at [224, 174] on td "Budget Review" at bounding box center [246, 167] width 44 height 27
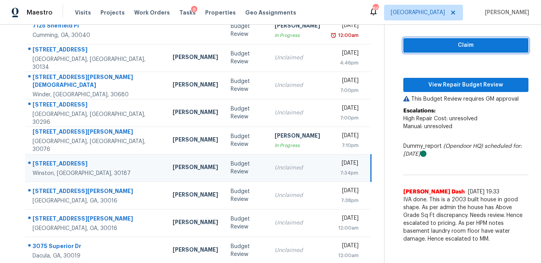
click at [413, 48] on span "Claim" at bounding box center [466, 45] width 113 height 10
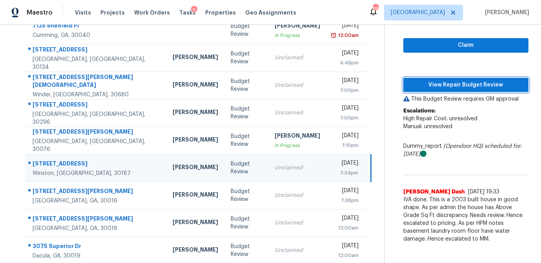
click at [411, 81] on span "View Repair Budget Review" at bounding box center [466, 85] width 113 height 10
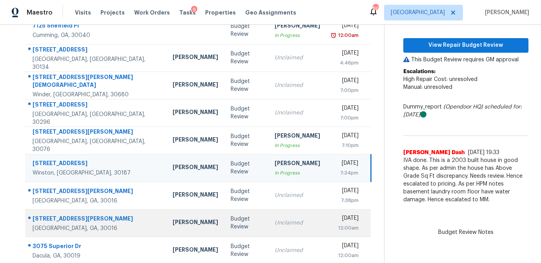
scroll to position [146, 0]
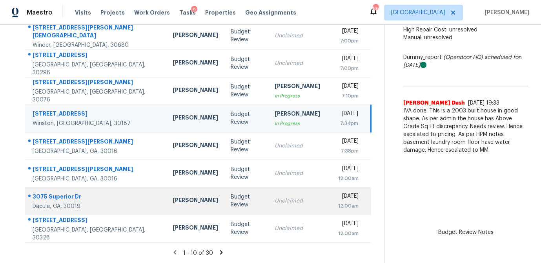
click at [231, 200] on div "Budget Review" at bounding box center [246, 201] width 31 height 16
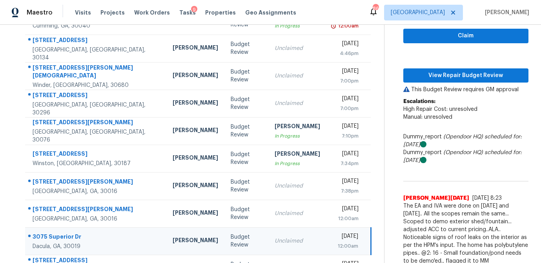
scroll to position [95, 0]
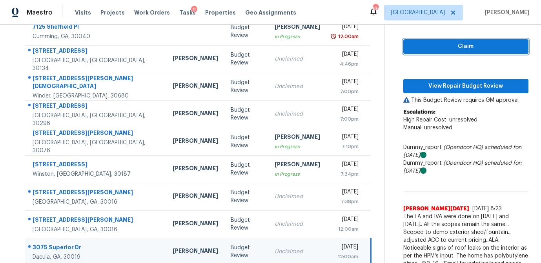
drag, startPoint x: 450, startPoint y: 49, endPoint x: 445, endPoint y: 55, distance: 7.8
click at [450, 49] on span "Claim" at bounding box center [466, 47] width 113 height 10
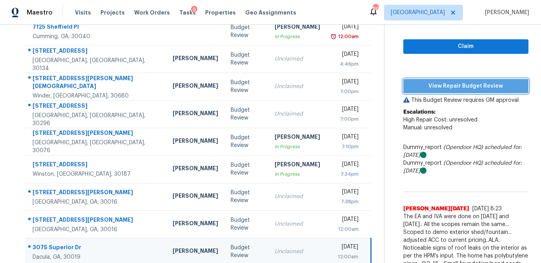
drag, startPoint x: 438, startPoint y: 86, endPoint x: 453, endPoint y: 84, distance: 15.0
click at [438, 86] on span "View Repair Budget Review" at bounding box center [466, 86] width 113 height 10
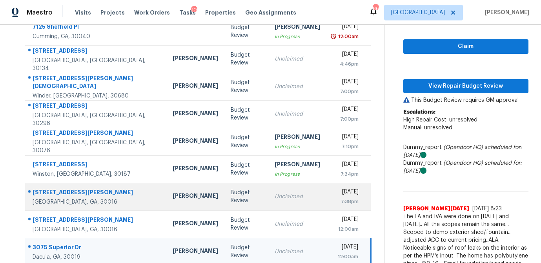
scroll to position [141, 0]
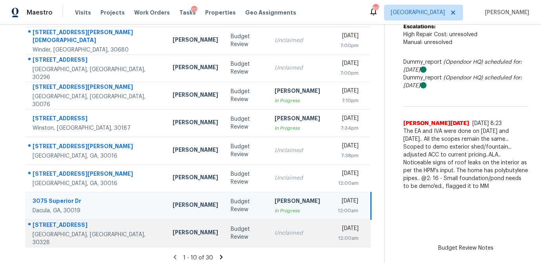
click at [231, 228] on div "Budget Review" at bounding box center [246, 233] width 31 height 16
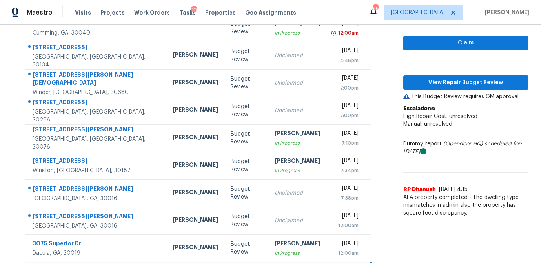
scroll to position [89, 0]
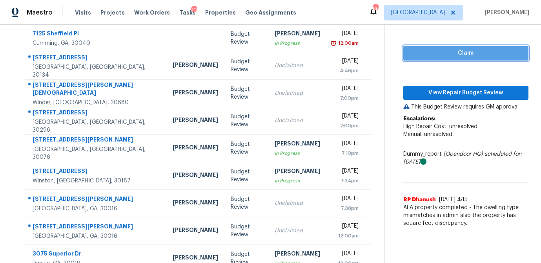
drag, startPoint x: 466, startPoint y: 55, endPoint x: 455, endPoint y: 72, distance: 20.1
click at [466, 55] on span "Claim" at bounding box center [466, 53] width 113 height 10
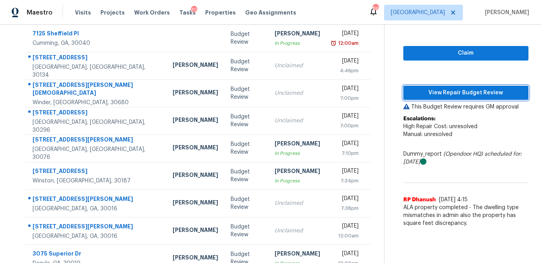
click at [449, 92] on span "View Repair Budget Review" at bounding box center [466, 93] width 113 height 10
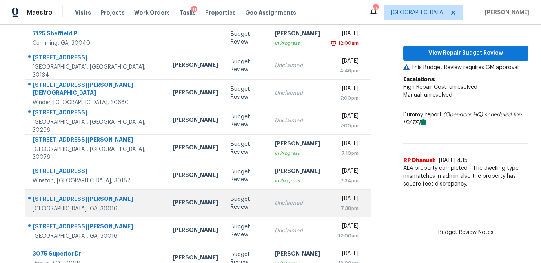
click at [268, 208] on td "Unclaimed" at bounding box center [297, 202] width 58 height 27
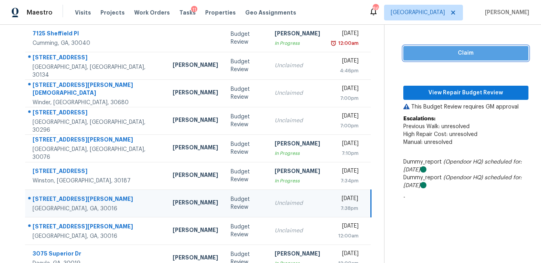
click at [429, 56] on span "Claim" at bounding box center [466, 53] width 113 height 10
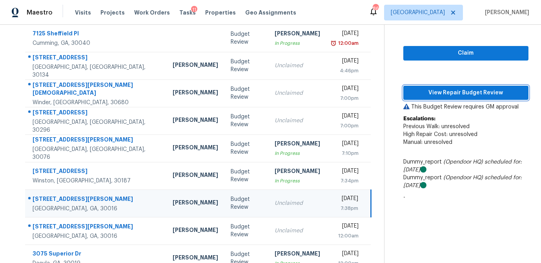
click at [422, 93] on span "View Repair Budget Review" at bounding box center [466, 93] width 113 height 10
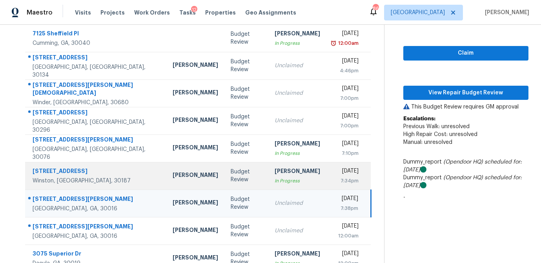
scroll to position [142, 0]
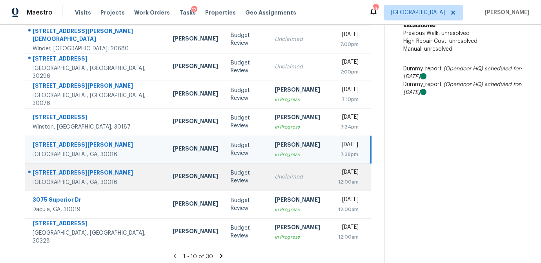
click at [268, 181] on td "Unclaimed" at bounding box center [297, 176] width 58 height 27
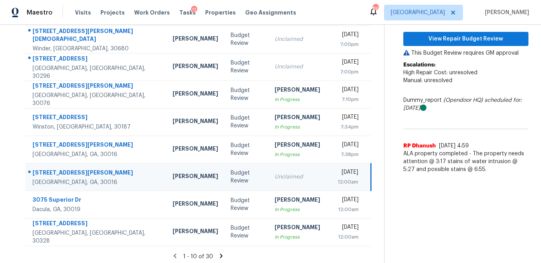
scroll to position [108, 0]
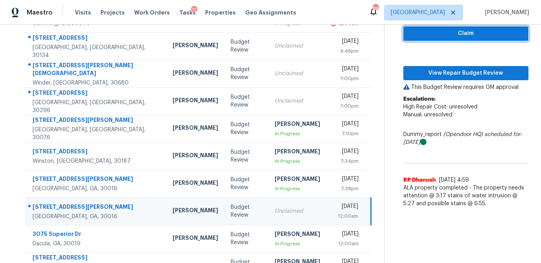
click at [439, 33] on span "Claim" at bounding box center [466, 34] width 113 height 10
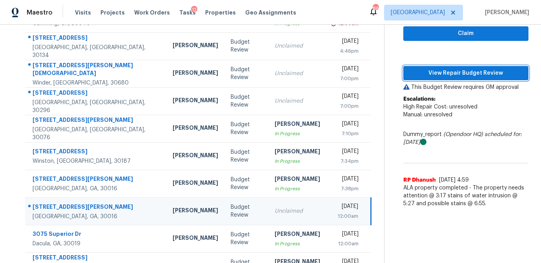
click at [435, 71] on span "View Repair Budget Review" at bounding box center [466, 73] width 113 height 10
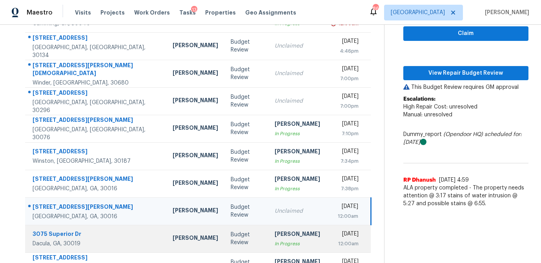
scroll to position [146, 0]
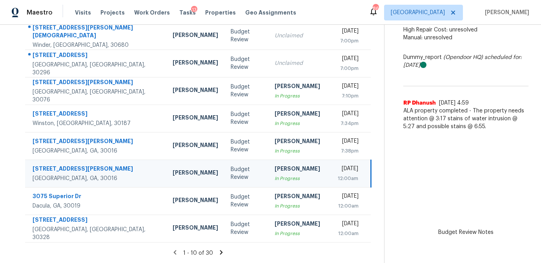
click at [218, 251] on icon at bounding box center [221, 251] width 7 height 7
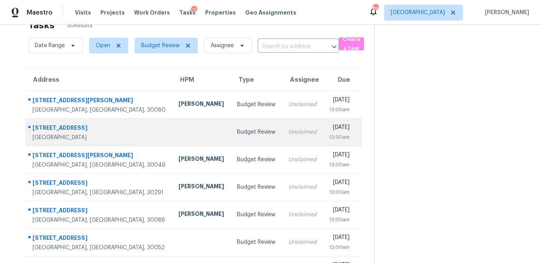
scroll to position [22, 0]
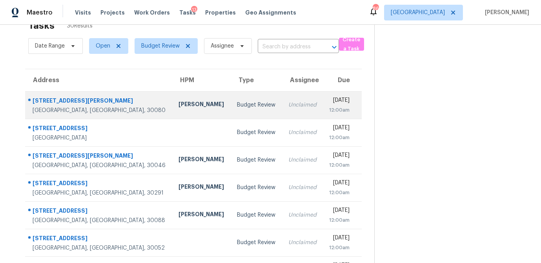
click at [184, 105] on td "[PERSON_NAME]" at bounding box center [201, 104] width 58 height 27
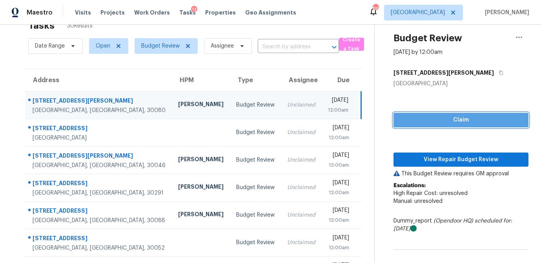
drag, startPoint x: 453, startPoint y: 117, endPoint x: 447, endPoint y: 139, distance: 22.3
click at [453, 117] on span "Claim" at bounding box center [461, 120] width 122 height 10
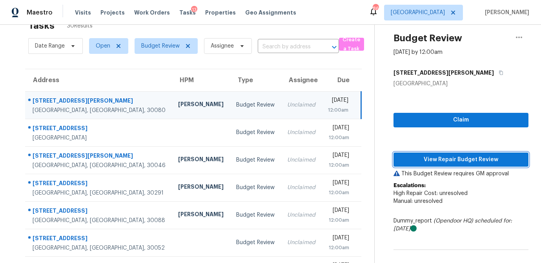
click at [447, 162] on span "View Repair Budget Review" at bounding box center [461, 160] width 122 height 10
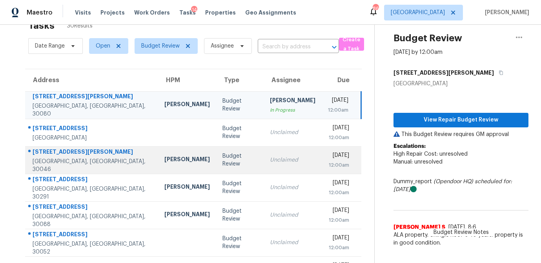
click at [216, 166] on td "Budget Review" at bounding box center [239, 159] width 47 height 27
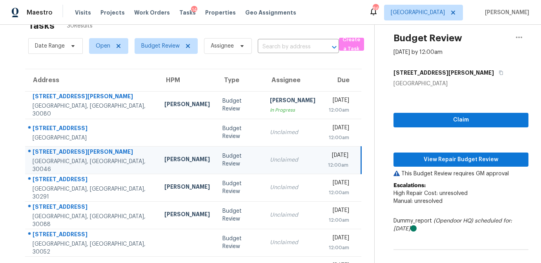
click at [434, 127] on div "Claim View Repair Budget Review This Budget Review requires GM approval Escalat…" at bounding box center [461, 189] width 135 height 202
click at [434, 124] on span "Claim" at bounding box center [461, 120] width 122 height 10
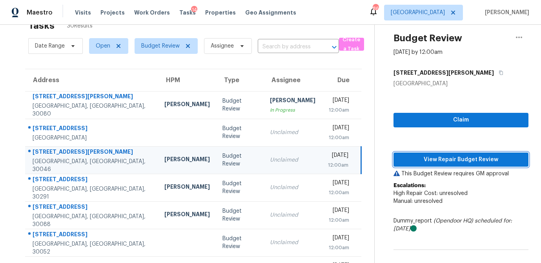
click at [426, 155] on span "View Repair Budget Review" at bounding box center [461, 160] width 122 height 10
